Goal: Complete application form

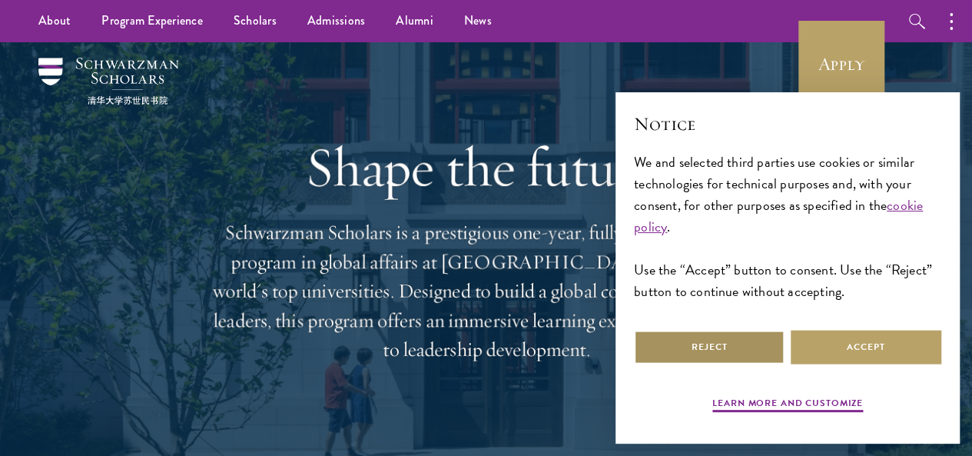
click at [748, 343] on button "Reject" at bounding box center [709, 347] width 151 height 35
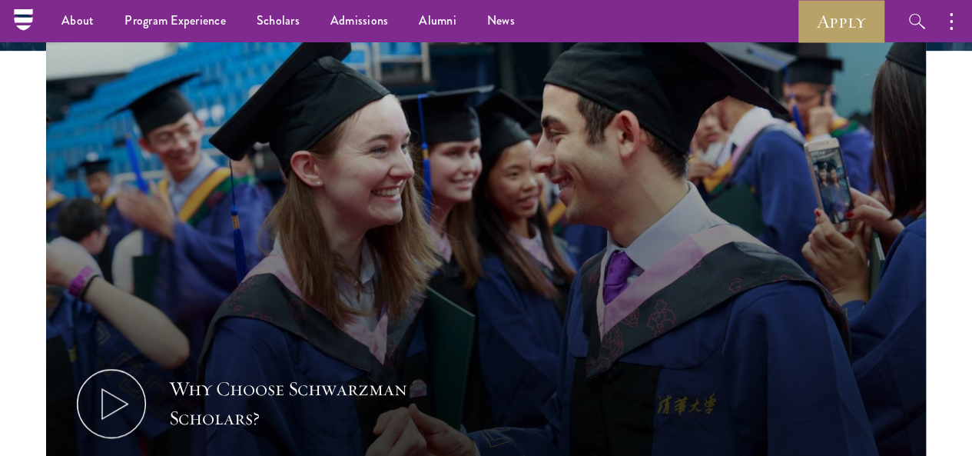
scroll to position [483, 0]
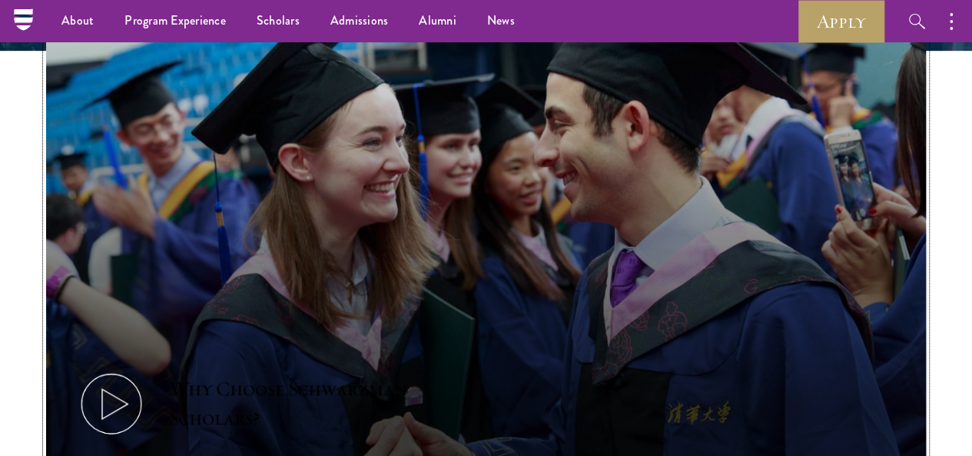
click at [128, 389] on use at bounding box center [114, 404] width 25 height 30
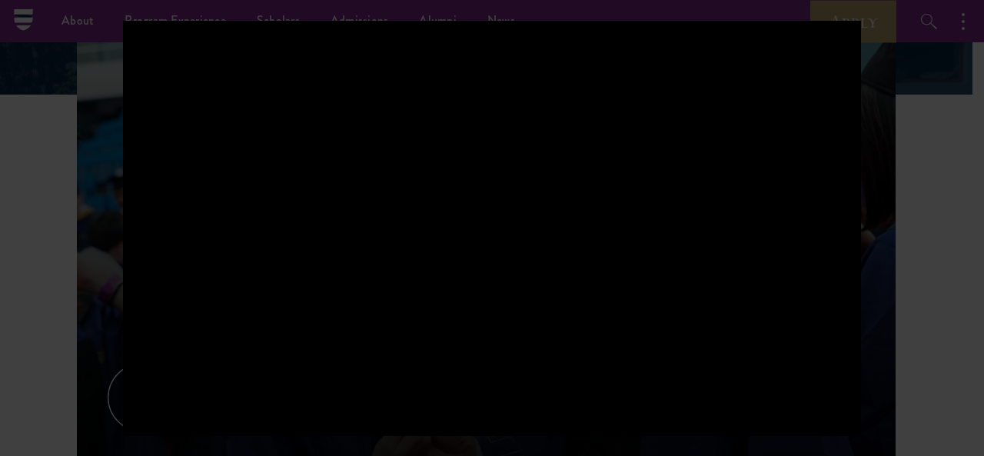
click at [916, 262] on div at bounding box center [492, 228] width 984 height 456
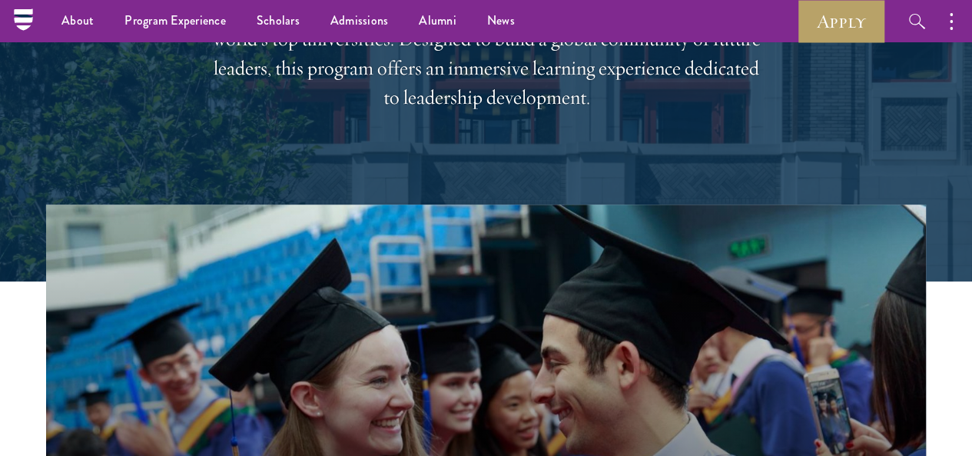
scroll to position [0, 0]
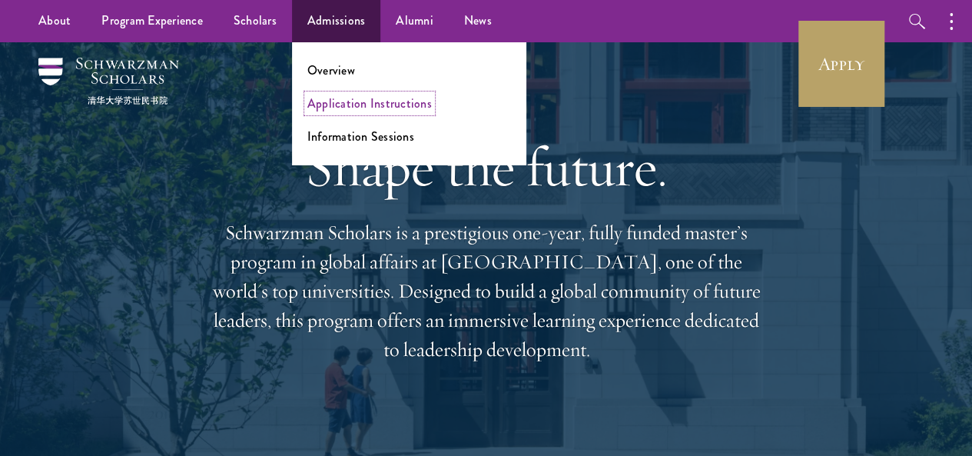
click at [320, 108] on link "Application Instructions" at bounding box center [369, 104] width 124 height 18
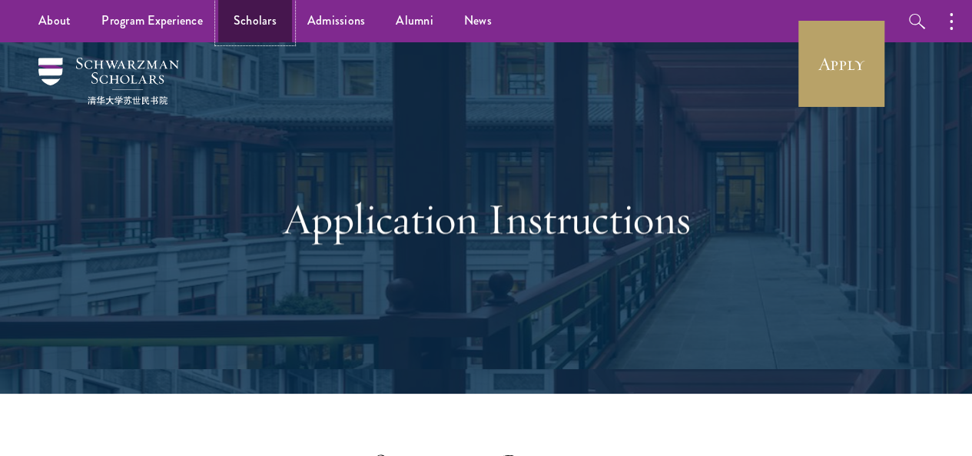
click at [246, 21] on link "Scholars" at bounding box center [255, 21] width 74 height 42
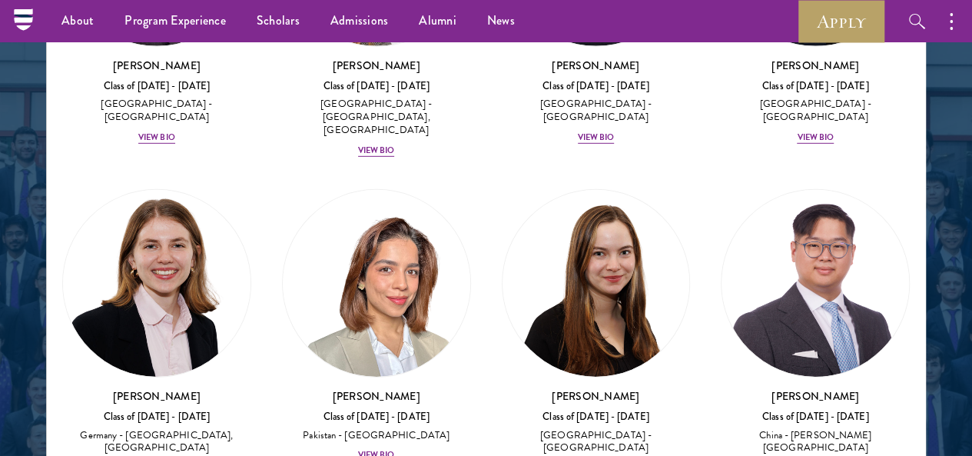
scroll to position [5472, 0]
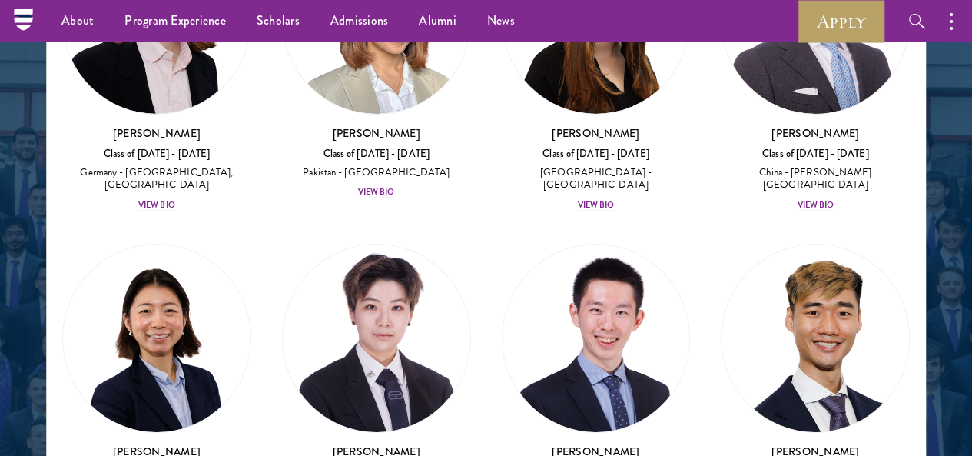
click at [932, 134] on div at bounding box center [486, 115] width 972 height 950
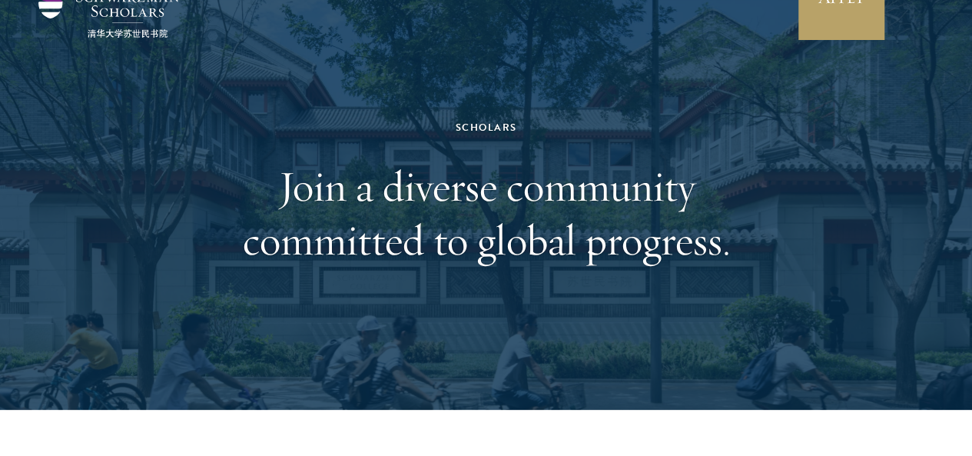
scroll to position [0, 0]
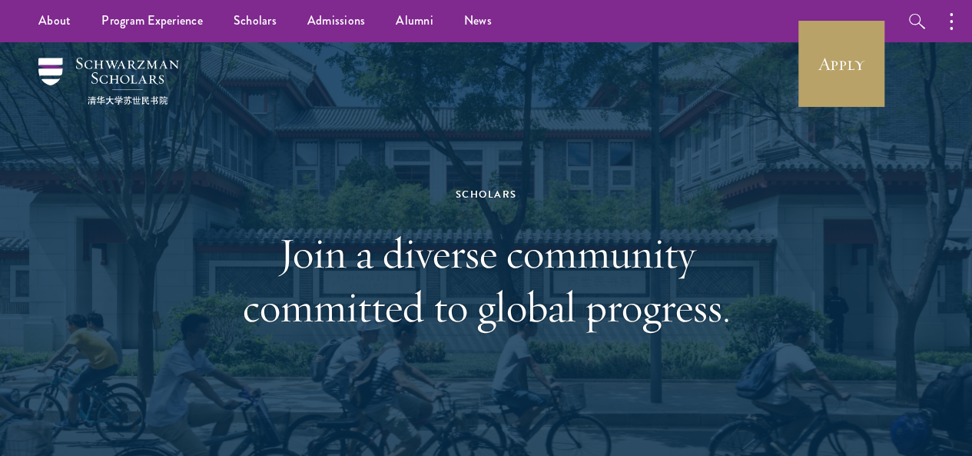
click at [502, 191] on div "Scholars" at bounding box center [486, 194] width 530 height 17
click at [252, 17] on link "Scholars" at bounding box center [255, 21] width 74 height 42
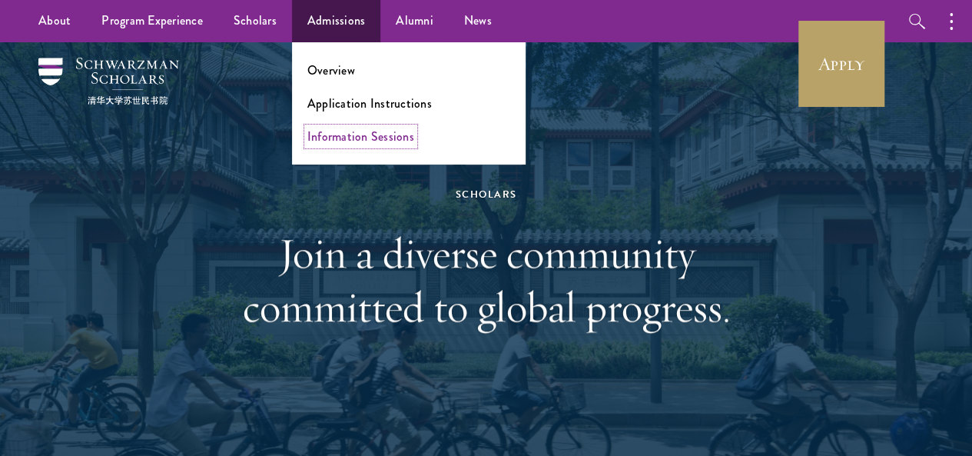
click at [329, 136] on link "Information Sessions" at bounding box center [360, 137] width 107 height 18
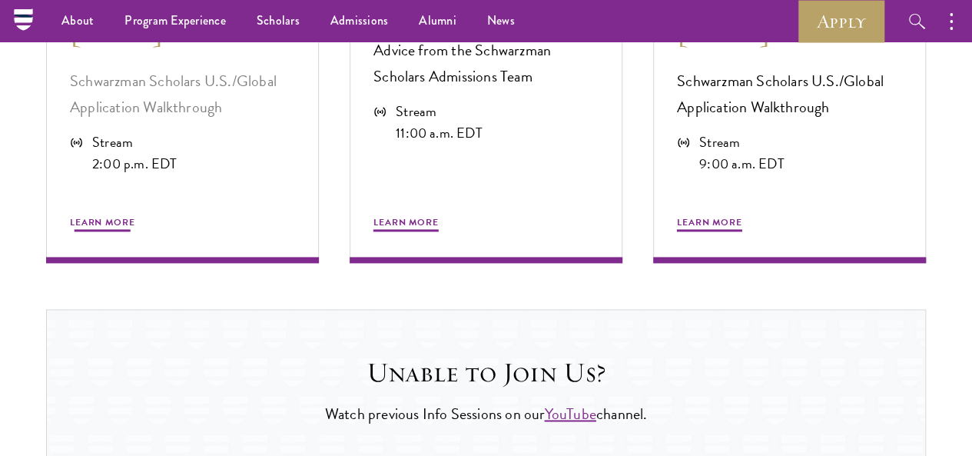
scroll to position [961, 0]
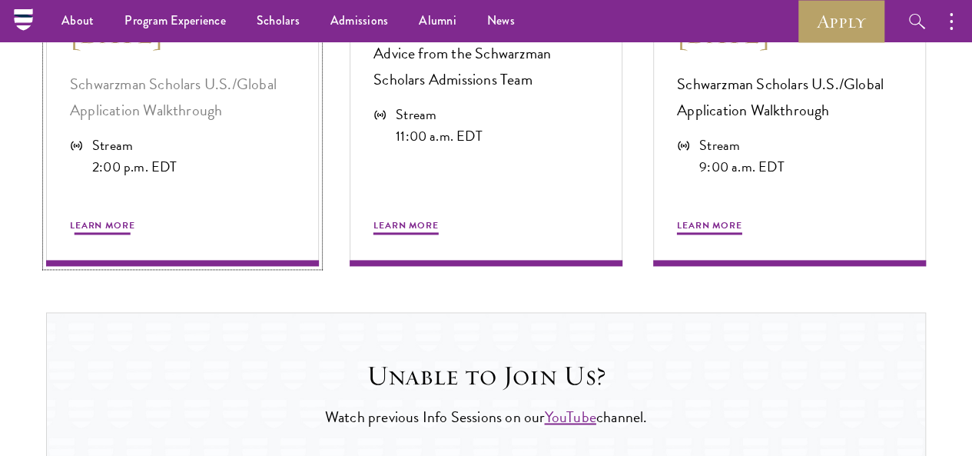
click at [151, 123] on p "Schwarzman Scholars U.S./Global Application Walkthrough" at bounding box center [182, 97] width 225 height 52
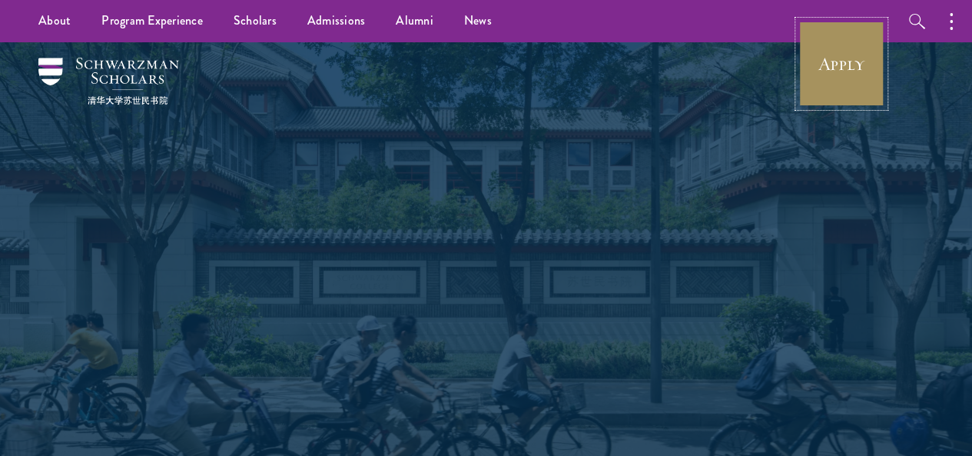
drag, startPoint x: 0, startPoint y: 0, endPoint x: 847, endPoint y: 64, distance: 849.2
click at [847, 64] on link "Apply" at bounding box center [841, 64] width 86 height 86
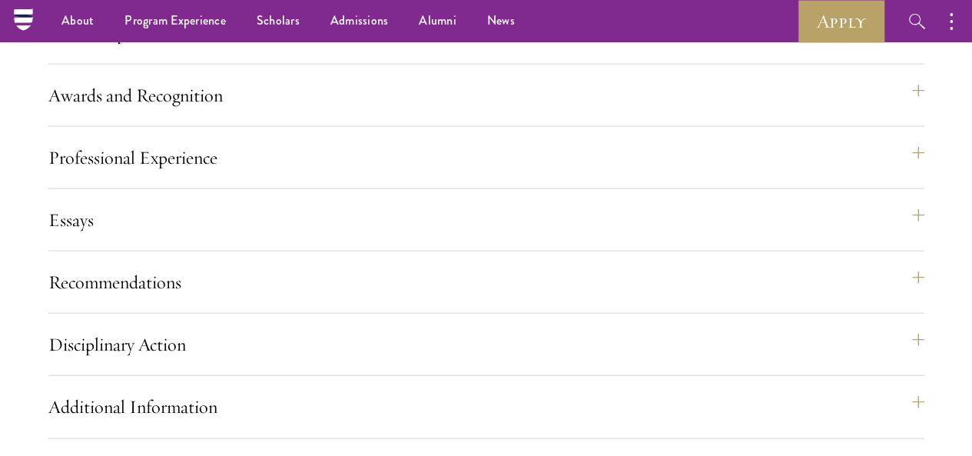
scroll to position [1641, 0]
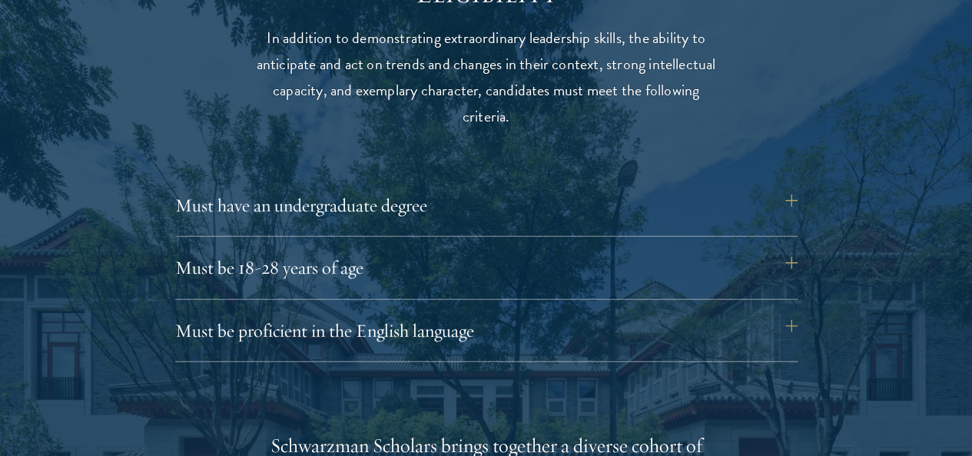
scroll to position [2018, 0]
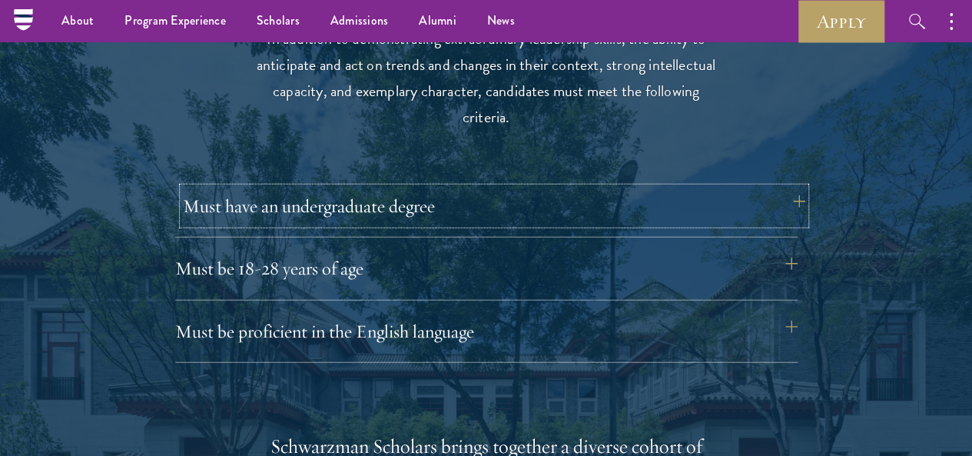
click at [501, 193] on button "Must have an undergraduate degree" at bounding box center [494, 206] width 622 height 37
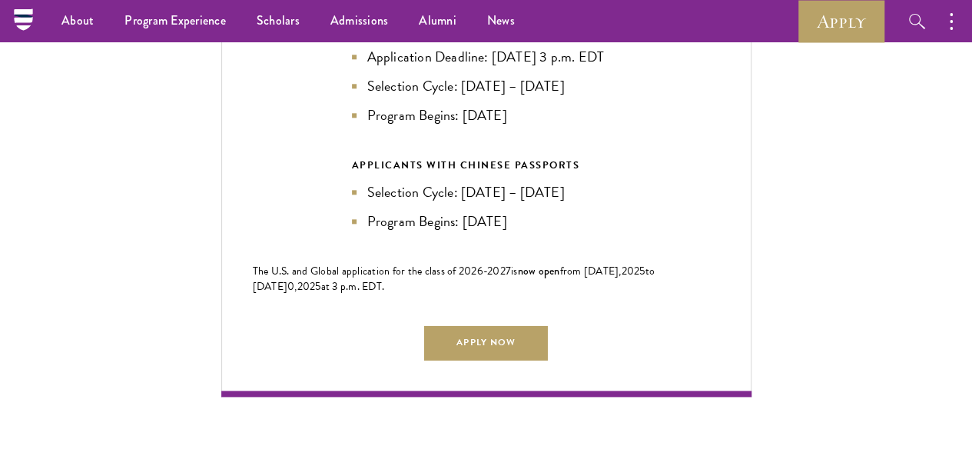
scroll to position [3720, 0]
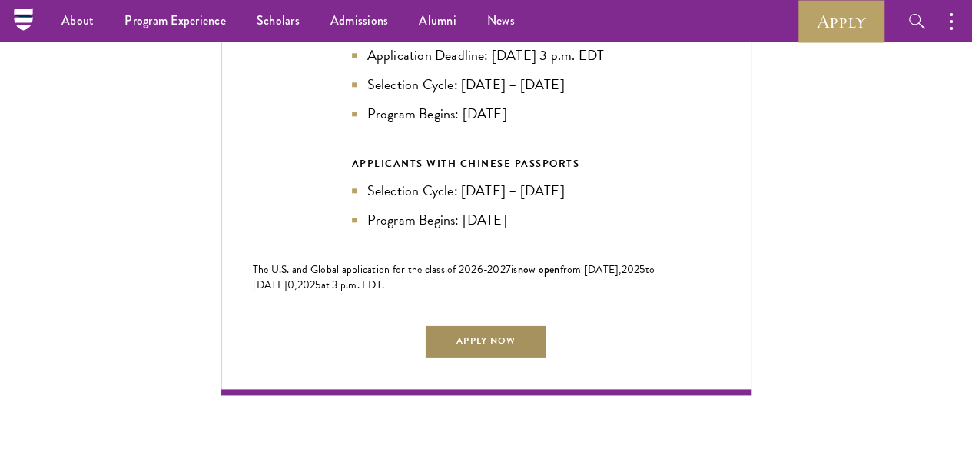
click at [495, 324] on link "Apply Now" at bounding box center [485, 341] width 123 height 35
